Goal: Transaction & Acquisition: Purchase product/service

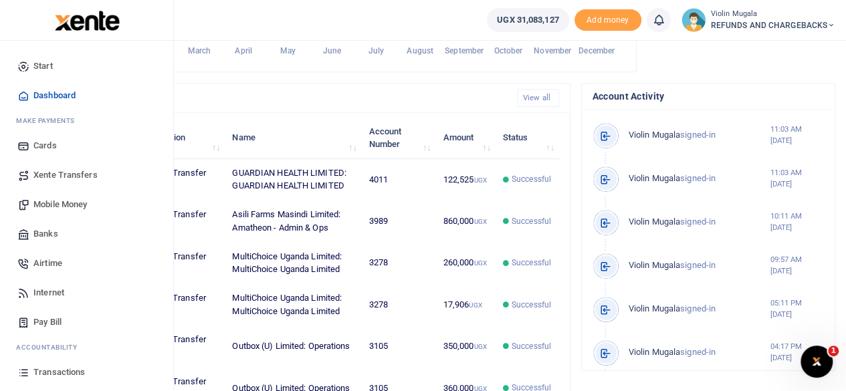
click at [68, 172] on span "Xente Transfers" at bounding box center [65, 175] width 64 height 13
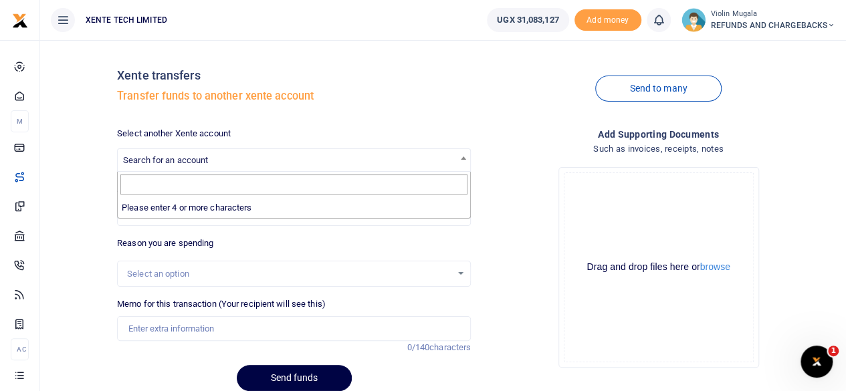
click at [217, 159] on span "Search for an account" at bounding box center [294, 159] width 353 height 21
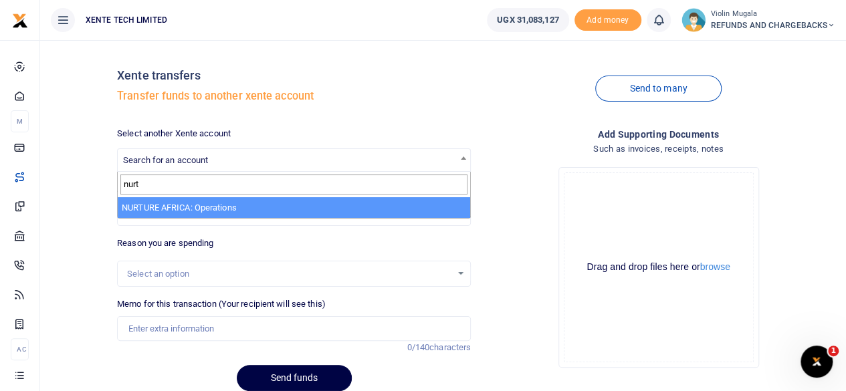
type input "nurt"
select select "3115"
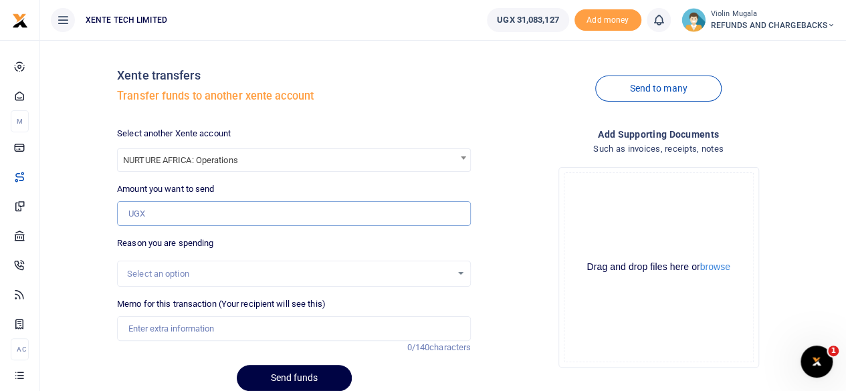
click at [157, 213] on input "Amount you want to send" at bounding box center [294, 213] width 354 height 25
click at [182, 215] on input "Amount you want to send" at bounding box center [294, 213] width 354 height 25
paste input "60000"
type input "60,000"
click at [154, 274] on div "Select an option" at bounding box center [289, 274] width 324 height 13
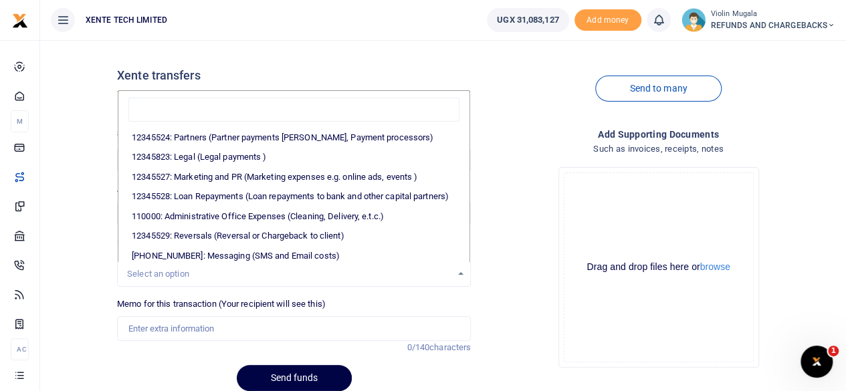
scroll to position [254, 0]
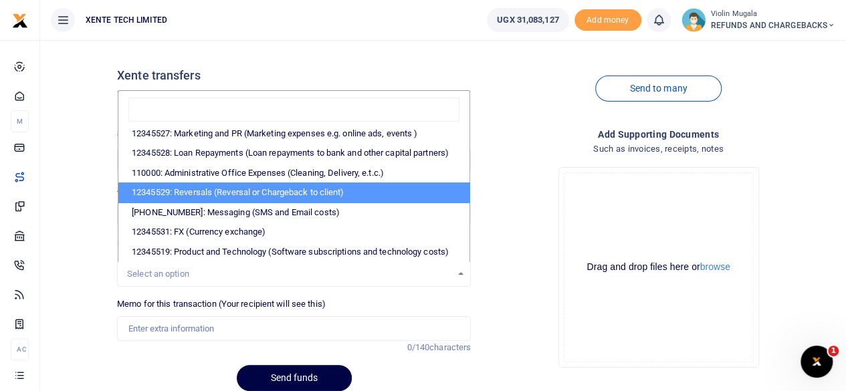
click at [234, 183] on li "12345529: Reversals (Reversal or Chargeback to client)" at bounding box center [293, 193] width 351 height 20
select select "56"
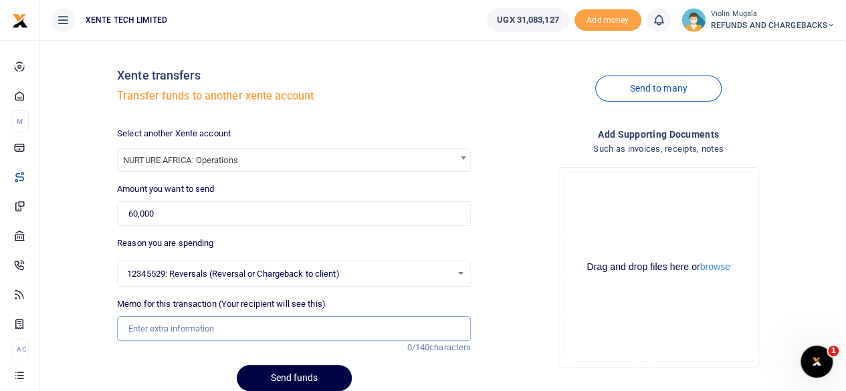
click at [156, 331] on input "Memo for this transaction (Your recipient will see this)" at bounding box center [294, 328] width 354 height 25
click at [617, 272] on div "Drag and drop files here or browse" at bounding box center [659, 267] width 189 height 13
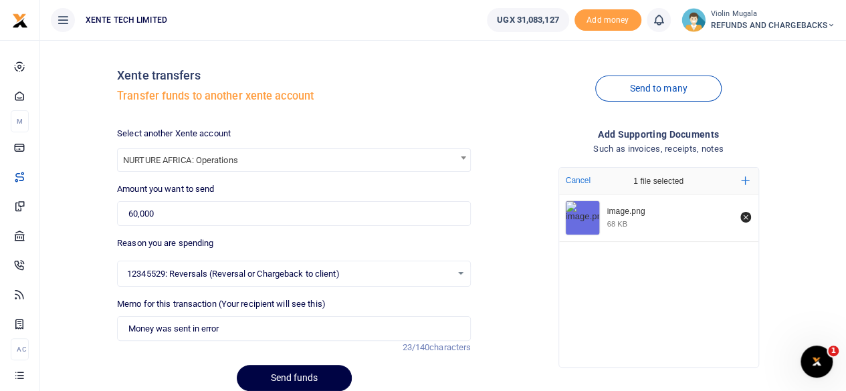
click at [591, 262] on div "image.png 68 KB" at bounding box center [658, 278] width 199 height 166
click at [610, 304] on div "image.png 68 KB image.png 155 KB" at bounding box center [658, 278] width 199 height 166
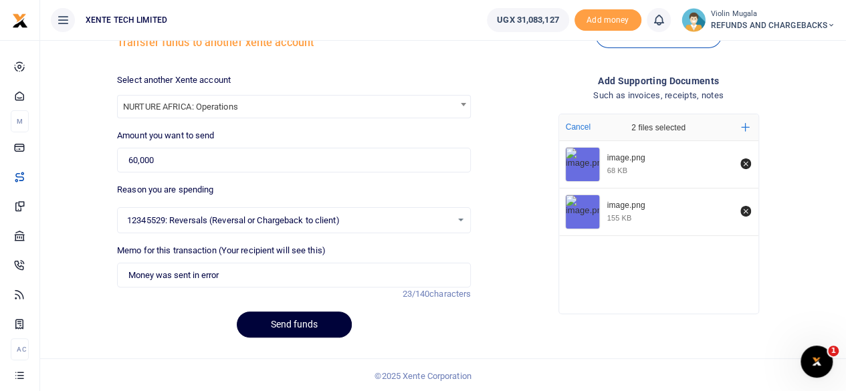
scroll to position [55, 0]
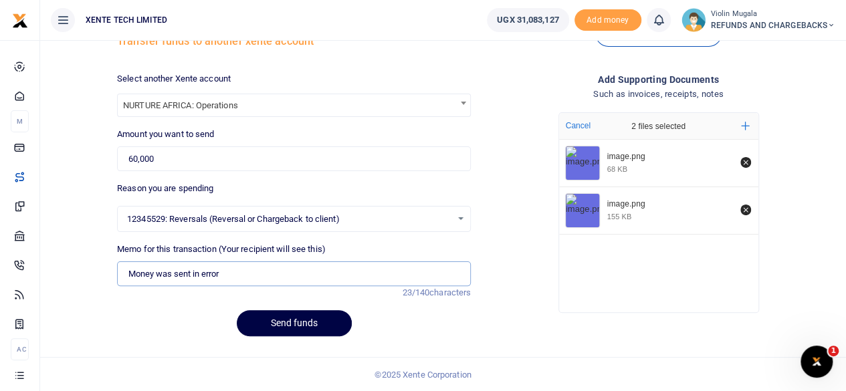
click at [157, 271] on input "Money was sent in error" at bounding box center [294, 274] width 354 height 25
type input "Airtime was sent in error"
click at [296, 327] on button "Send funds" at bounding box center [294, 323] width 115 height 26
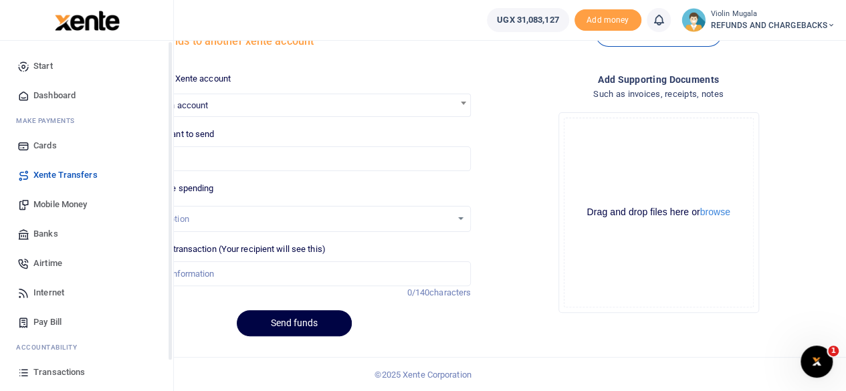
click at [39, 100] on span "Dashboard" at bounding box center [54, 95] width 42 height 13
click at [54, 69] on link "Start" at bounding box center [87, 66] width 152 height 29
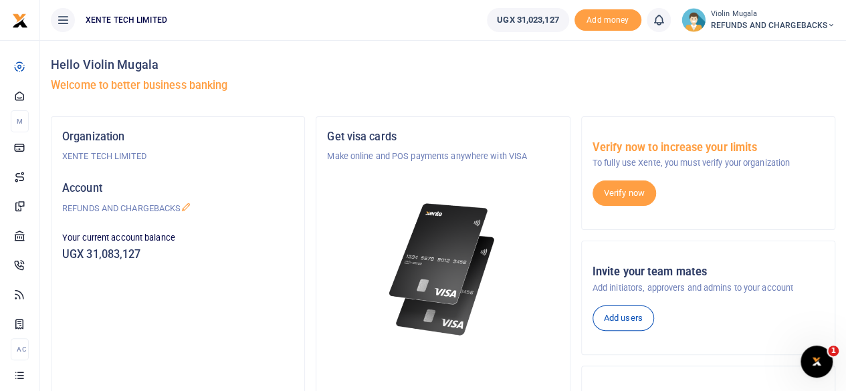
scroll to position [261, 0]
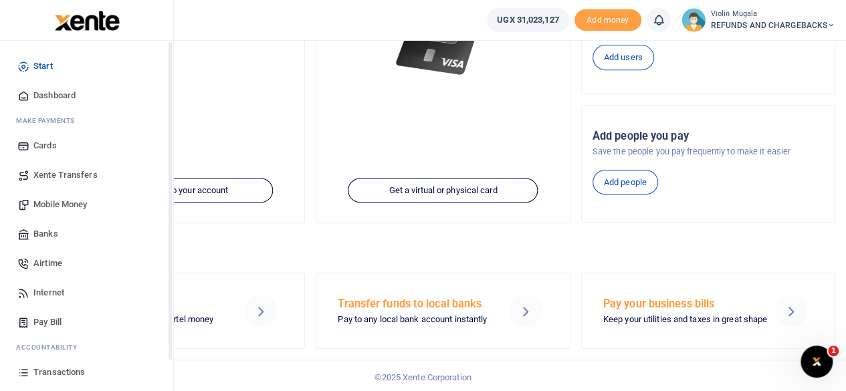
click at [44, 98] on span "Dashboard" at bounding box center [54, 95] width 42 height 13
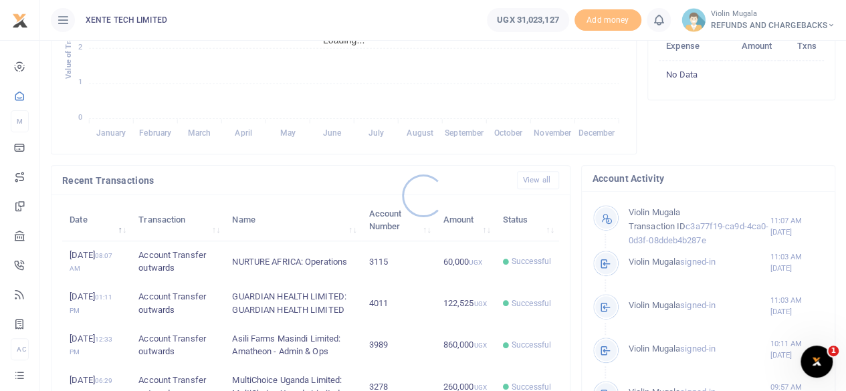
scroll to position [311, 0]
